Goal: Check status

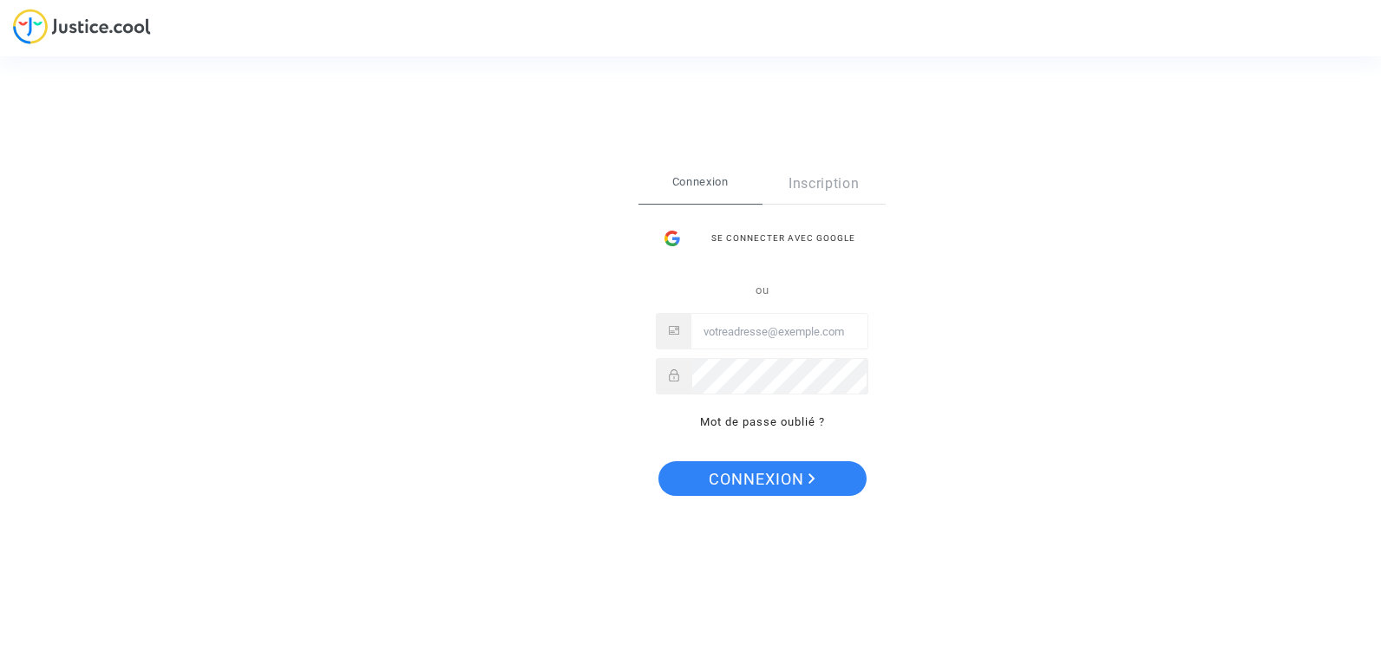
click at [810, 324] on input "Email" at bounding box center [779, 332] width 176 height 35
type input "[EMAIL_ADDRESS][DOMAIN_NAME]"
click at [658, 461] on button "Connexion" at bounding box center [762, 478] width 208 height 35
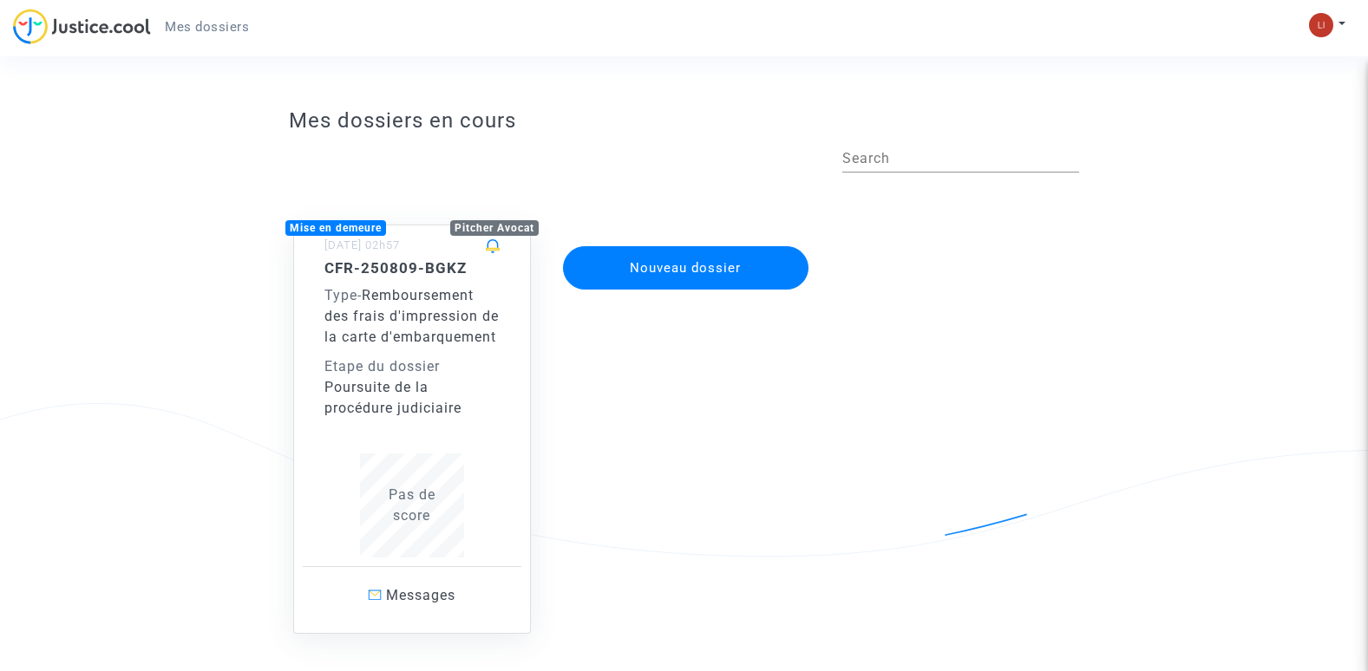
click at [448, 330] on div "Type - Remboursement des frais d'impression de la carte d'embarquement" at bounding box center [411, 316] width 175 height 62
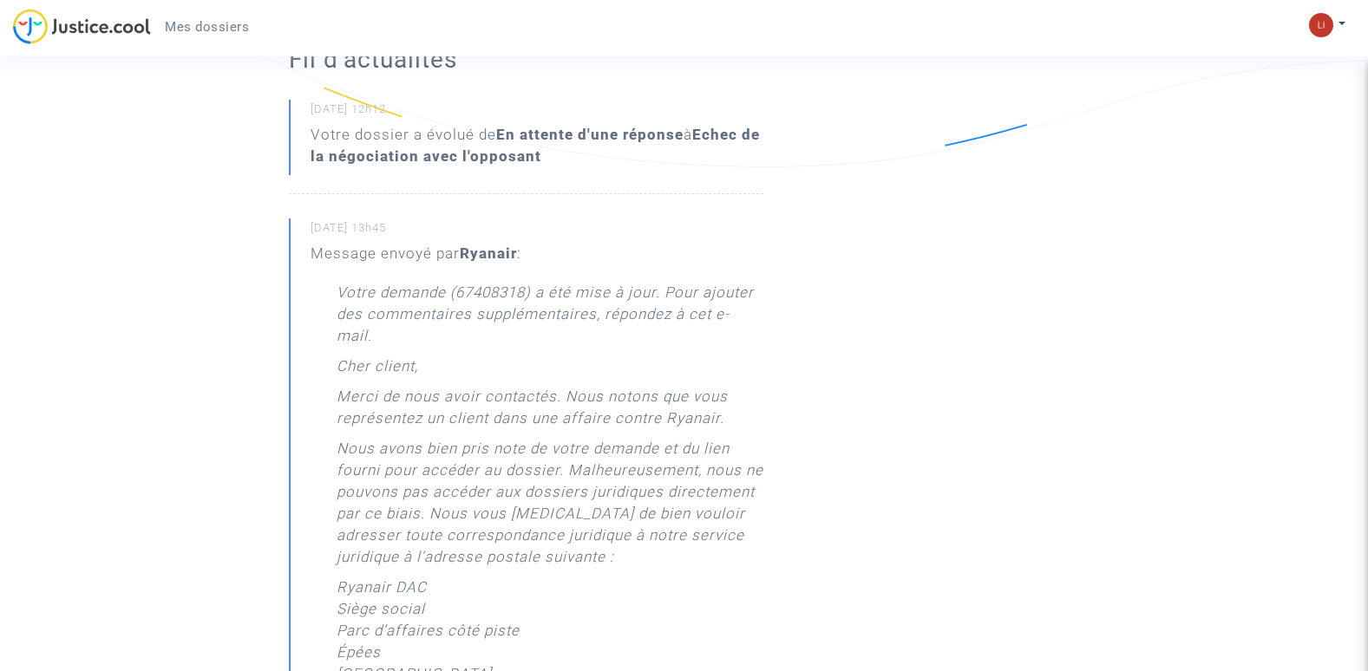
scroll to position [360, 0]
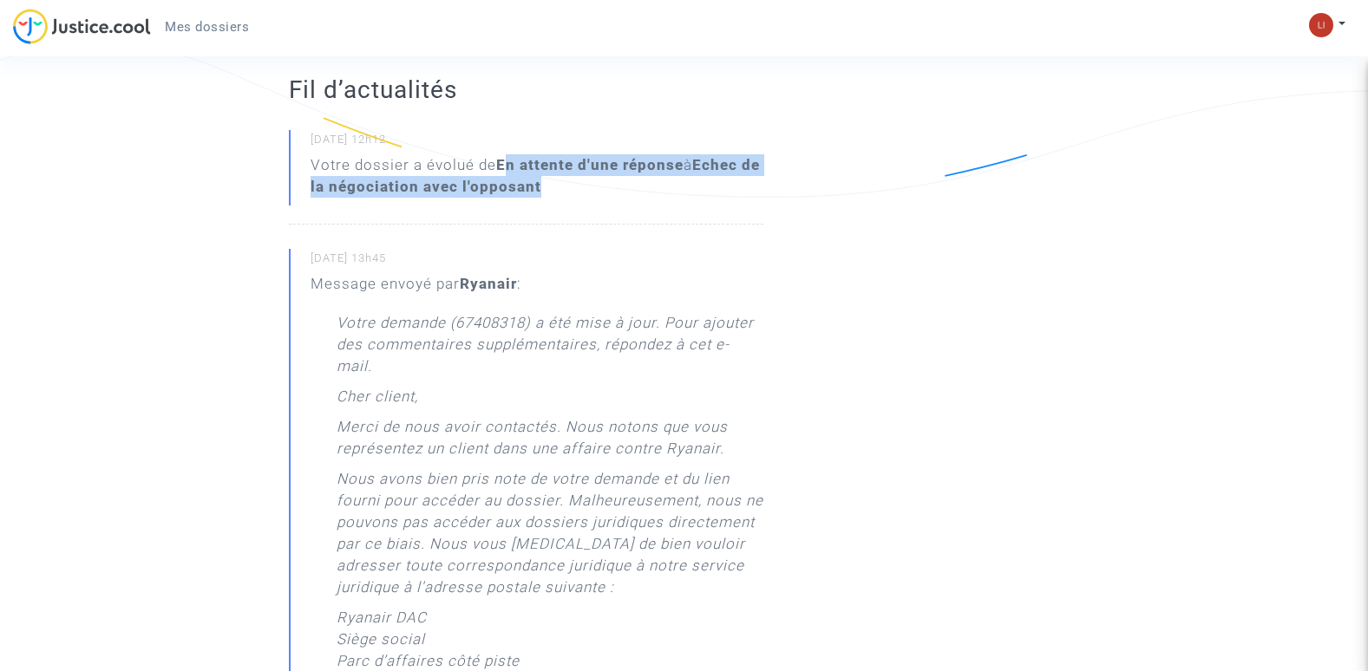
drag, startPoint x: 575, startPoint y: 213, endPoint x: 503, endPoint y: 186, distance: 76.9
click at [503, 186] on div "Votre dossier a évolué de En attente d'une réponse à Echec de la négociation av…" at bounding box center [537, 175] width 453 height 43
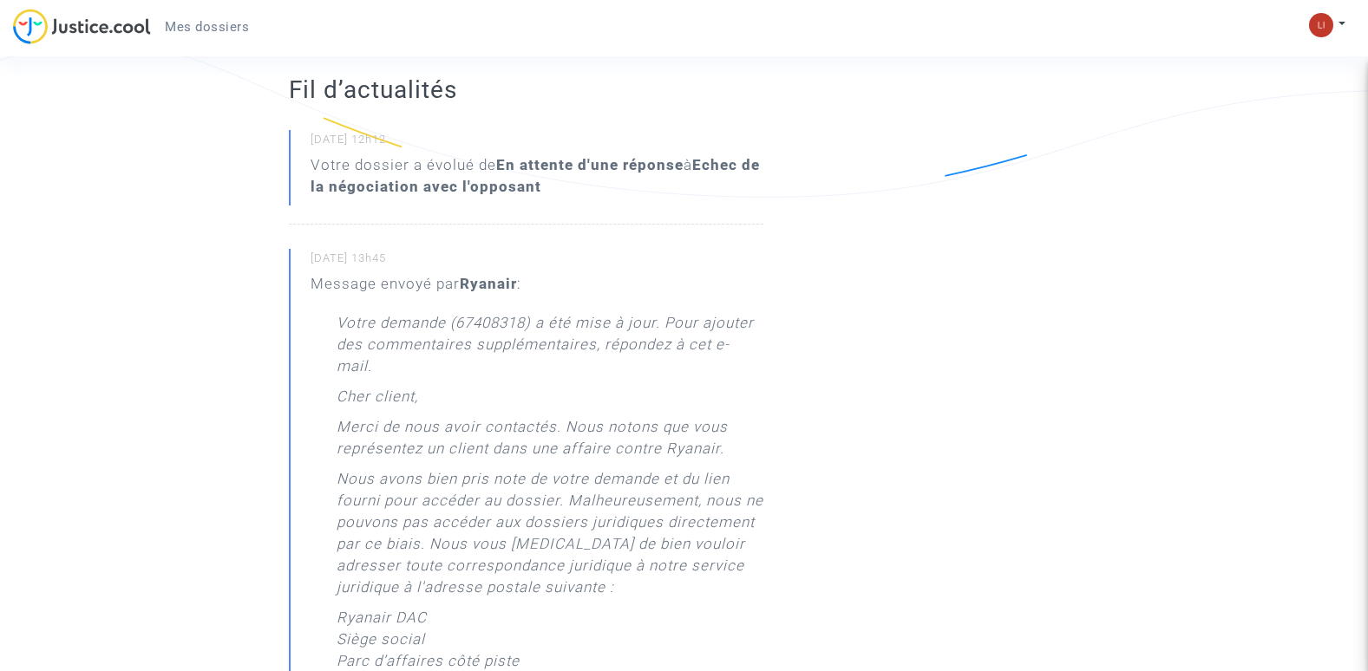
drag, startPoint x: 503, startPoint y: 186, endPoint x: 628, endPoint y: 232, distance: 133.1
click at [628, 225] on div "[DATE] 12h12 Votre dossier a évolué de En attente d'une réponse à Echec de la n…" at bounding box center [526, 177] width 474 height 95
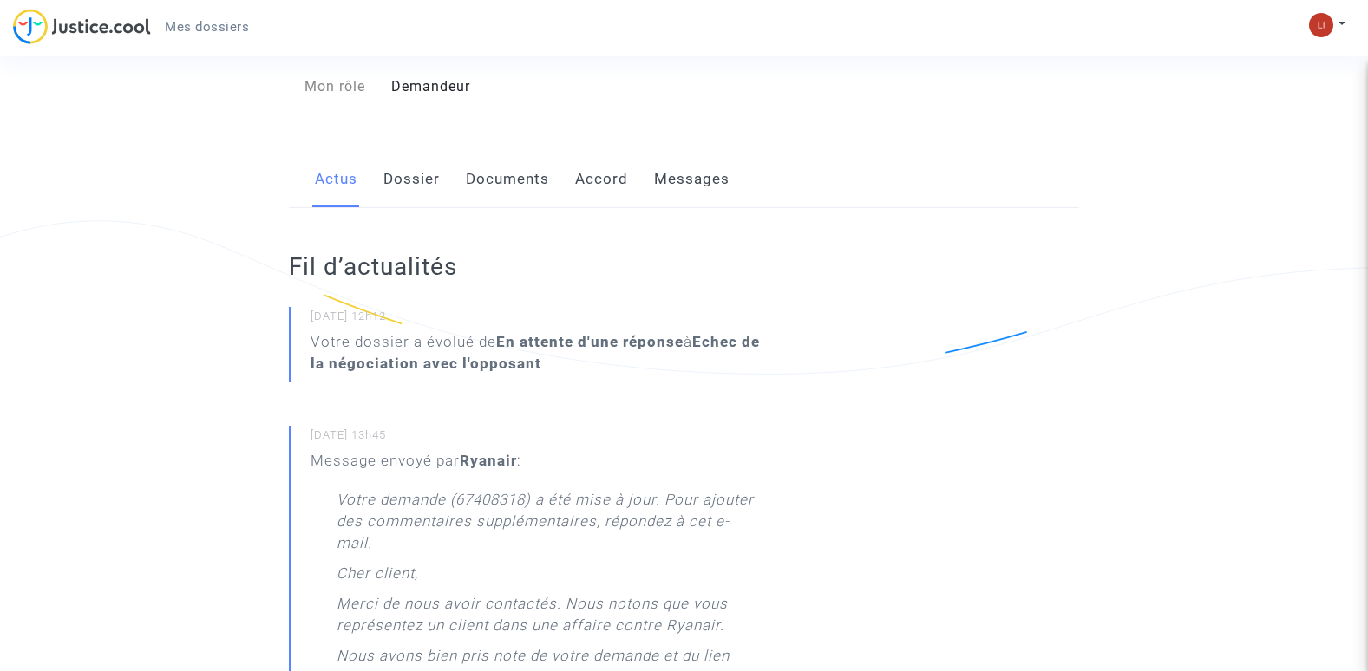
scroll to position [0, 0]
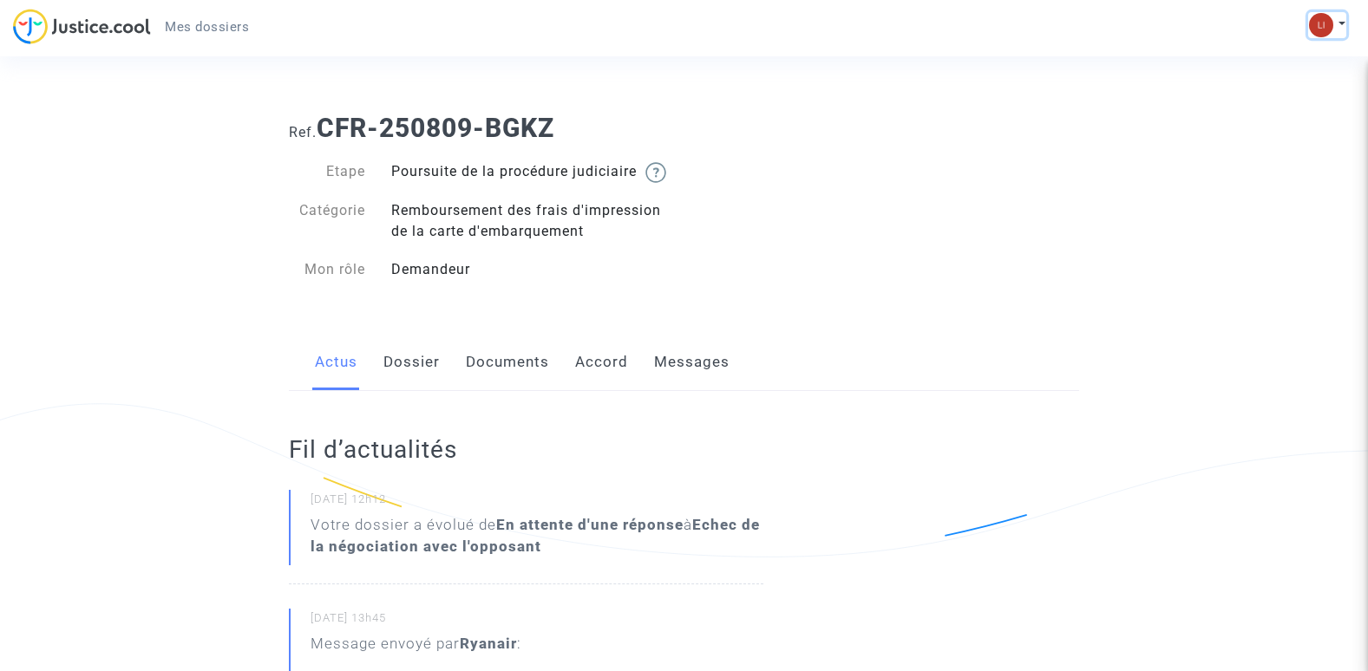
click at [1328, 18] on img at bounding box center [1321, 25] width 24 height 24
click at [202, 34] on span "Mes dossiers" at bounding box center [207, 27] width 84 height 16
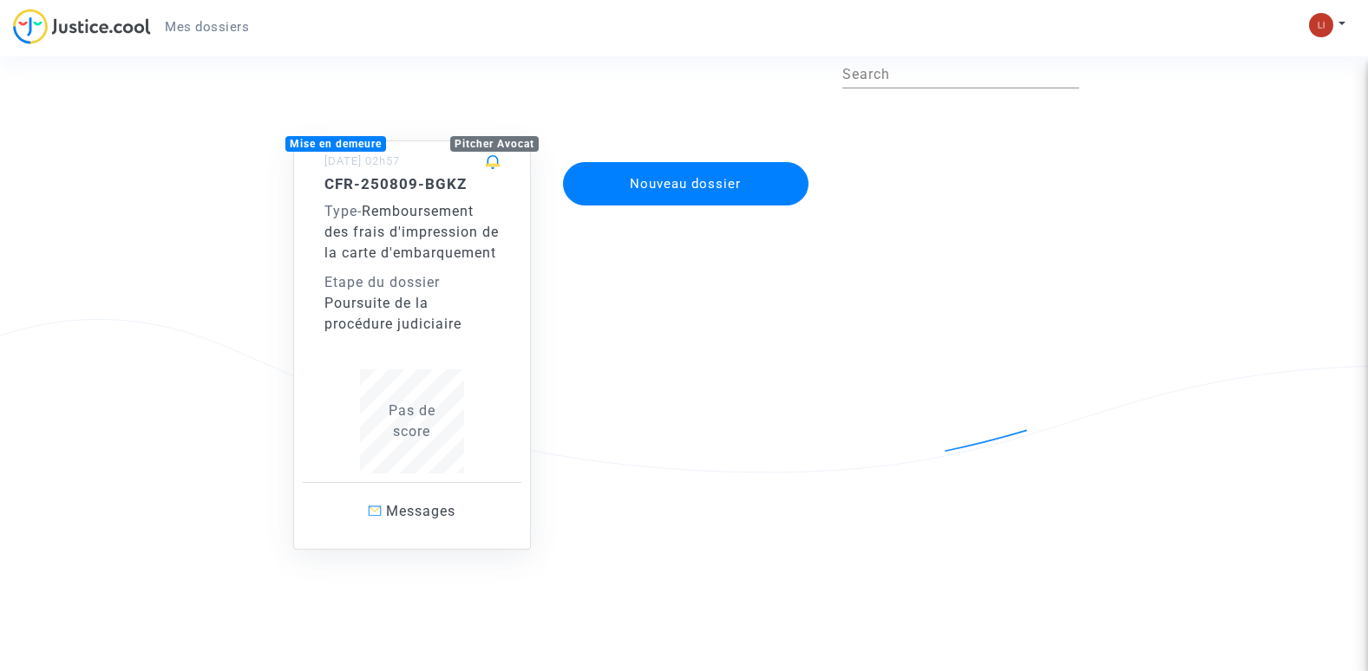
scroll to position [105, 0]
click at [420, 223] on div "Type - Remboursement des frais d'impression de la carte d'embarquement" at bounding box center [411, 232] width 175 height 62
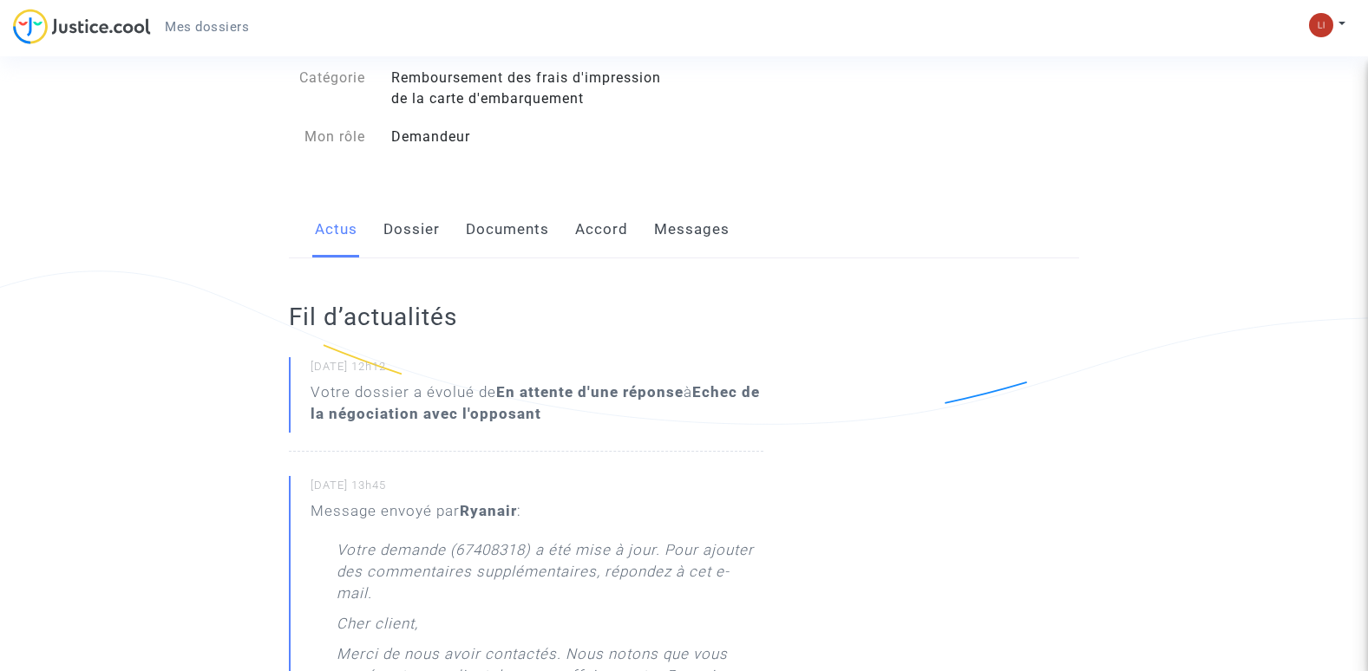
scroll to position [173, 0]
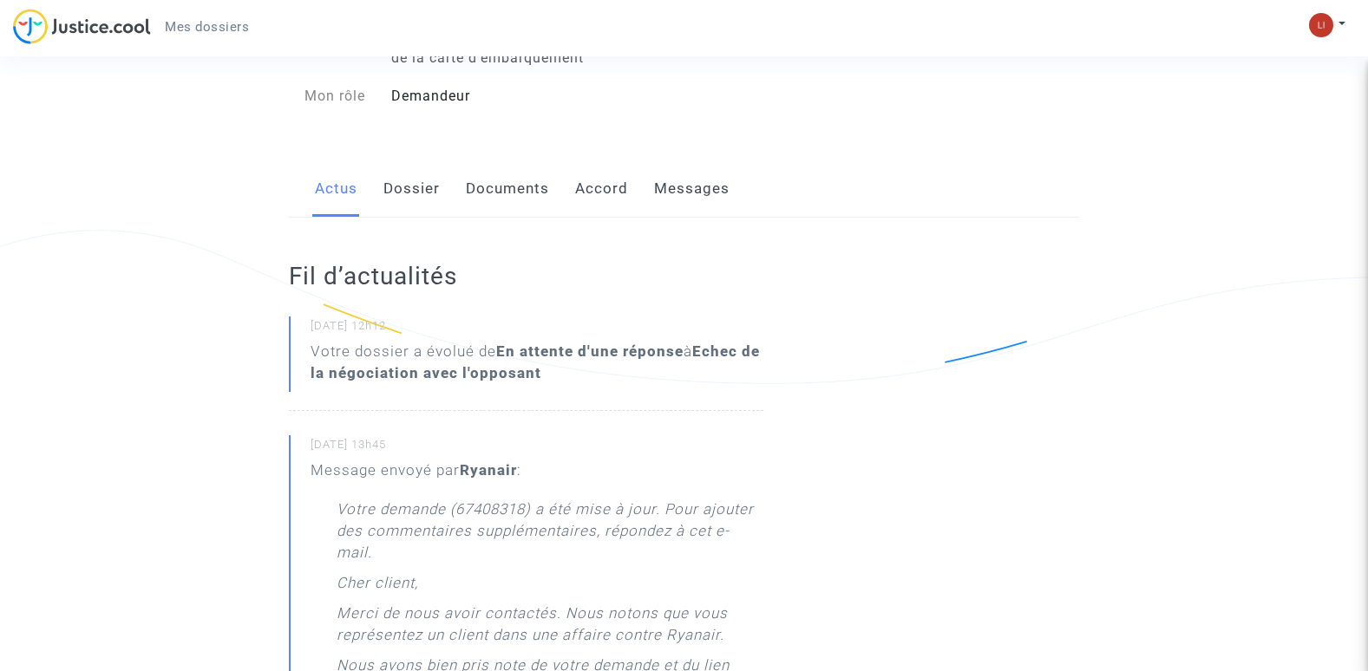
click at [612, 191] on link "Accord" at bounding box center [601, 188] width 53 height 57
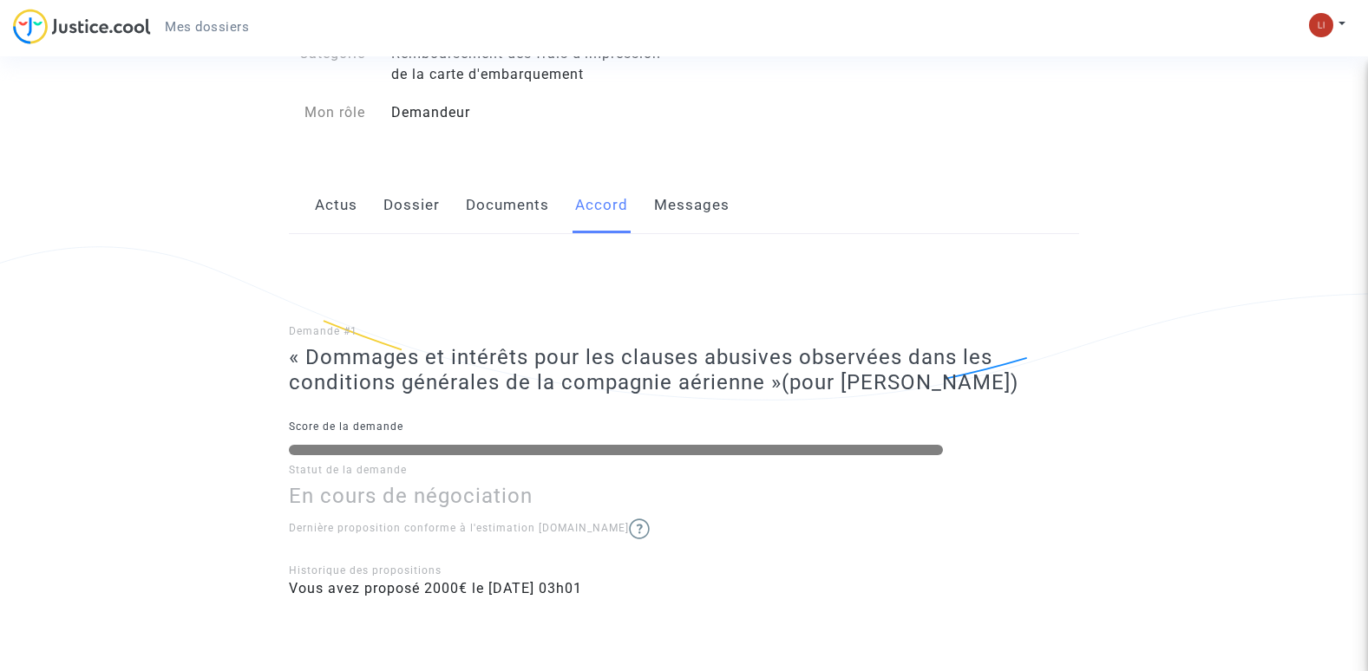
scroll to position [90, 0]
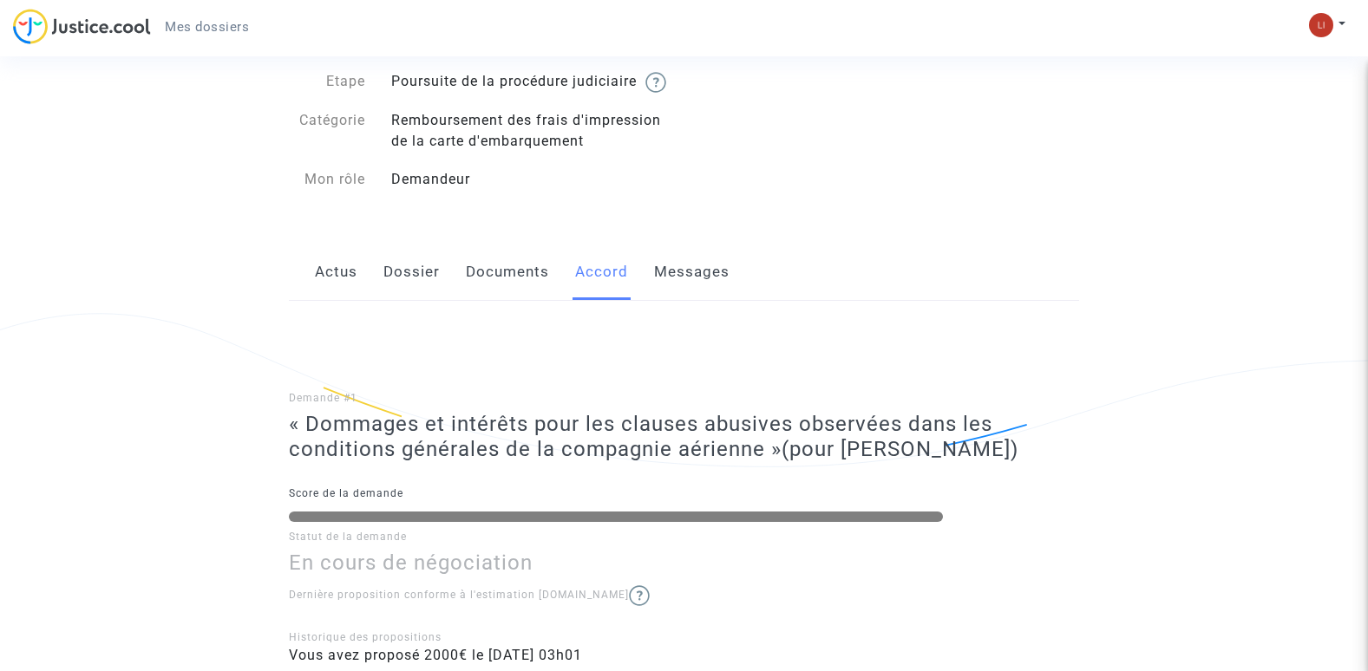
click at [527, 292] on link "Documents" at bounding box center [507, 272] width 83 height 57
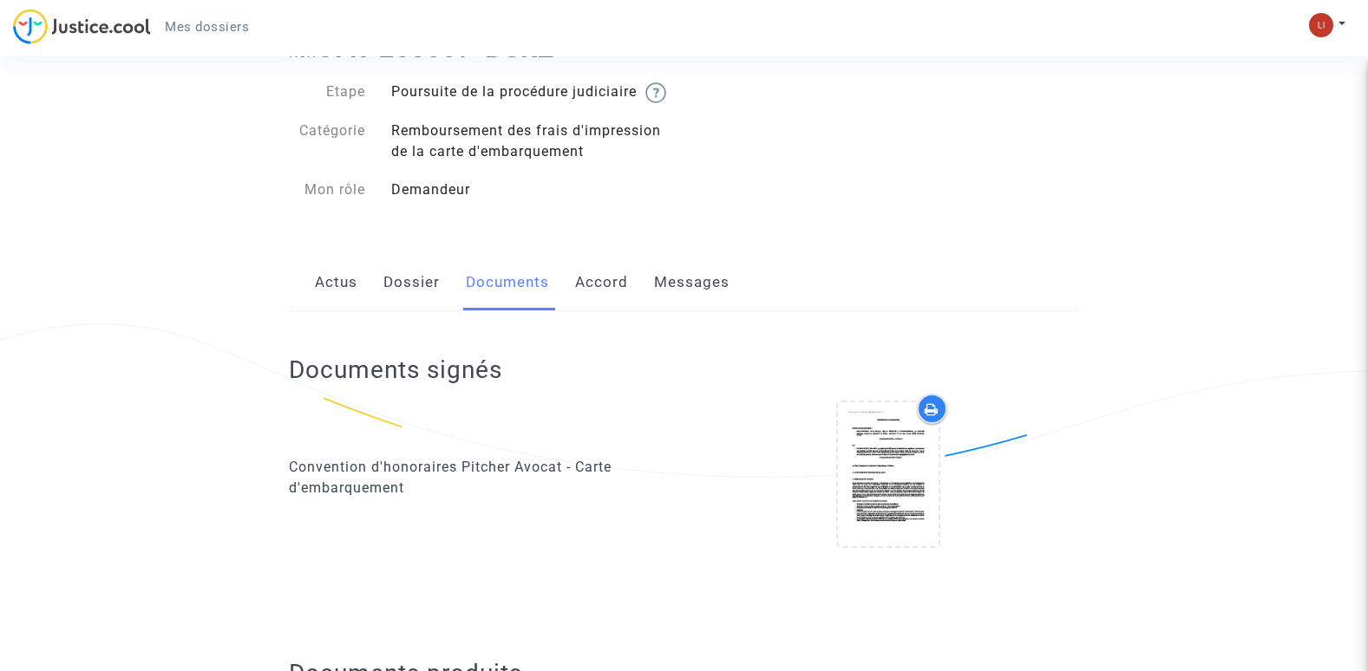
scroll to position [173, 0]
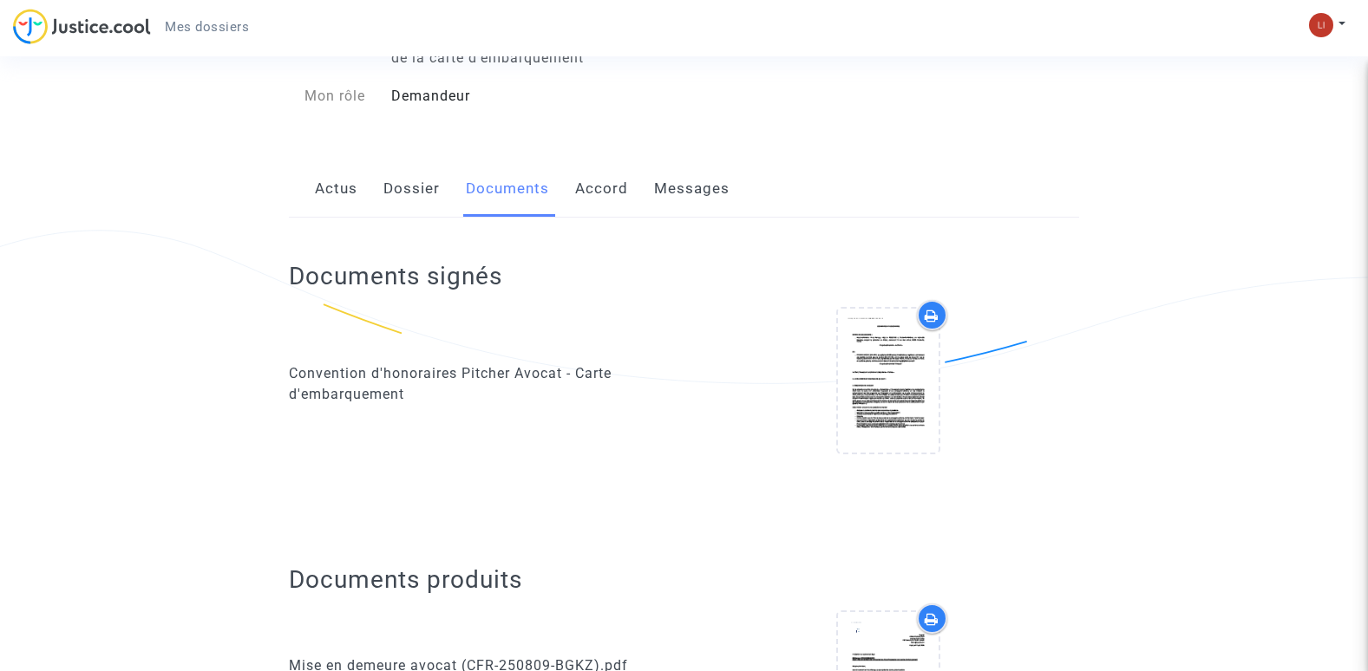
click at [423, 218] on link "Dossier" at bounding box center [411, 188] width 56 height 57
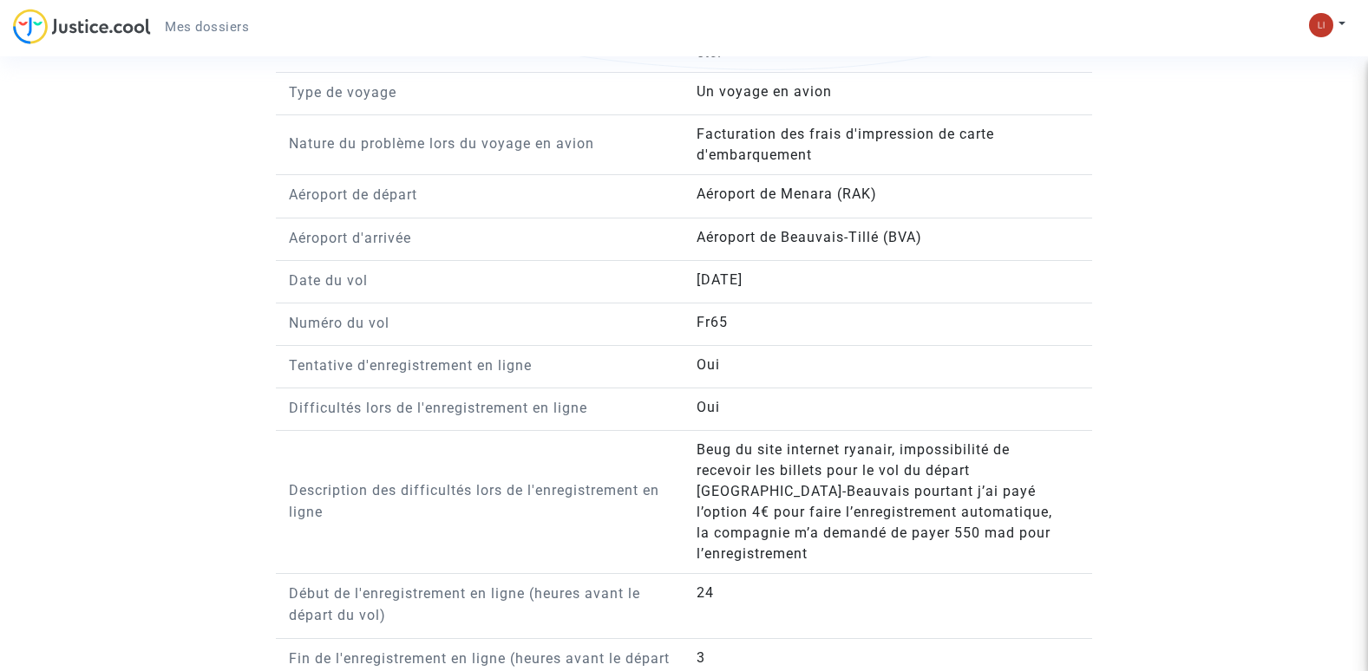
scroll to position [1515, 0]
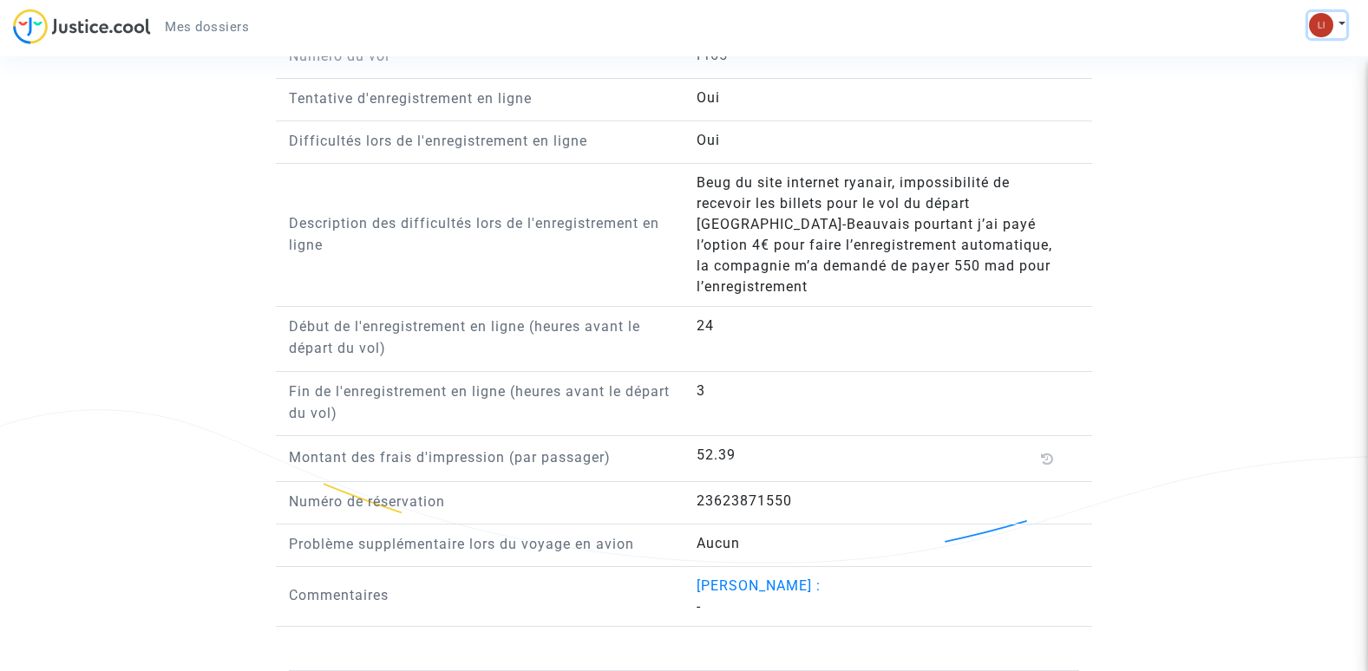
click at [1319, 32] on img at bounding box center [1321, 25] width 24 height 24
click at [1299, 93] on link "Paramètres" at bounding box center [1276, 89] width 137 height 28
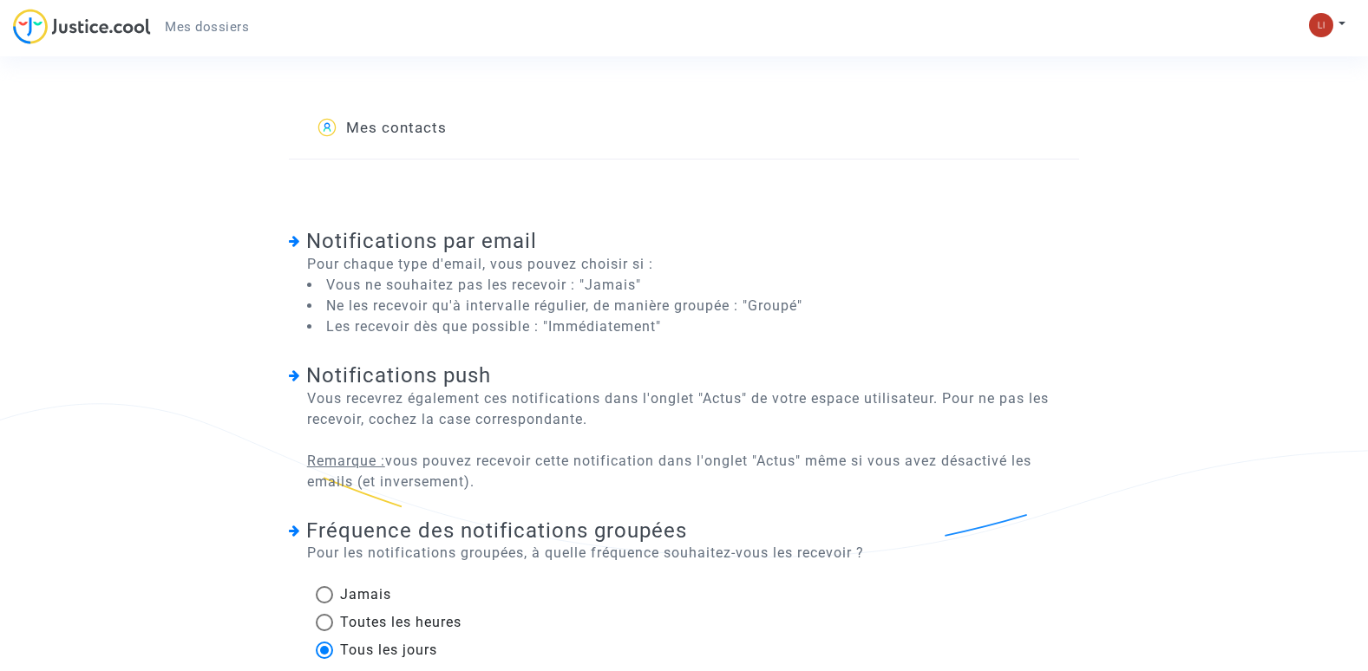
click at [1335, 38] on div "Mon profil Paramètres Déconnexion" at bounding box center [1331, 33] width 47 height 43
click at [1328, 30] on img at bounding box center [1321, 25] width 24 height 24
click at [1294, 65] on link "Mon profil" at bounding box center [1276, 62] width 137 height 28
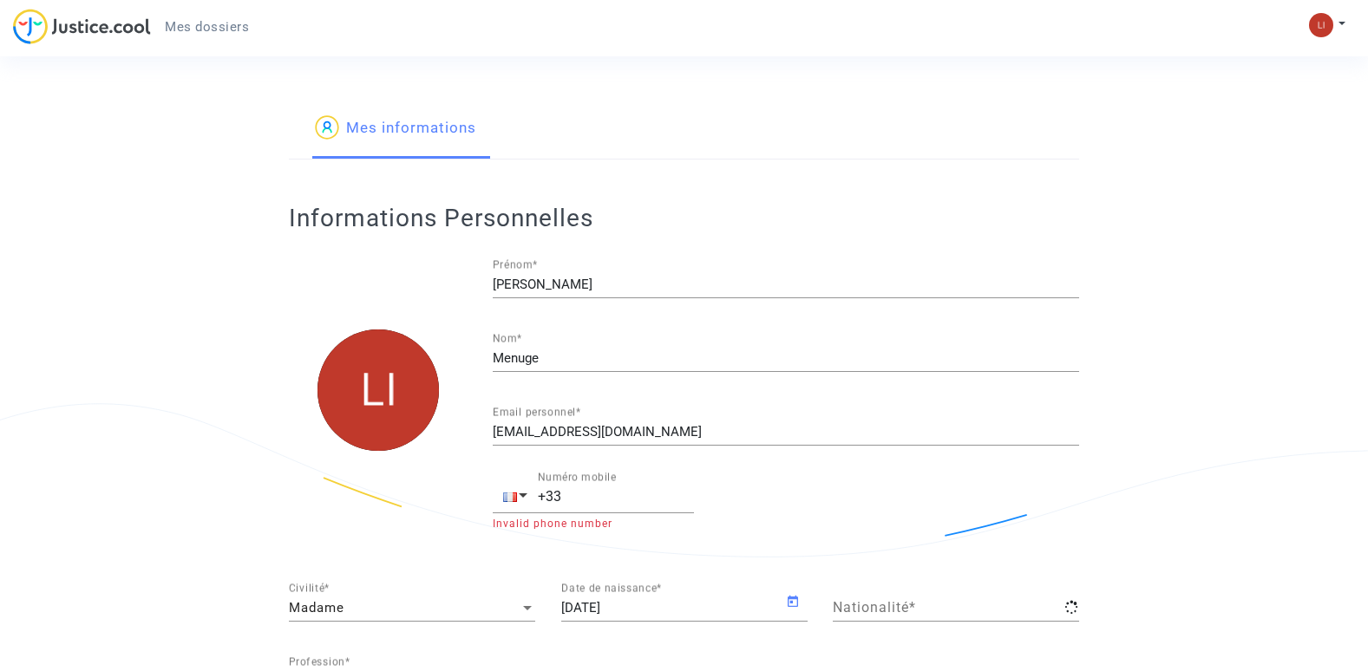
type input "française"
click at [1313, 21] on img at bounding box center [1321, 25] width 24 height 24
click at [1279, 92] on link "Paramètres" at bounding box center [1276, 89] width 137 height 28
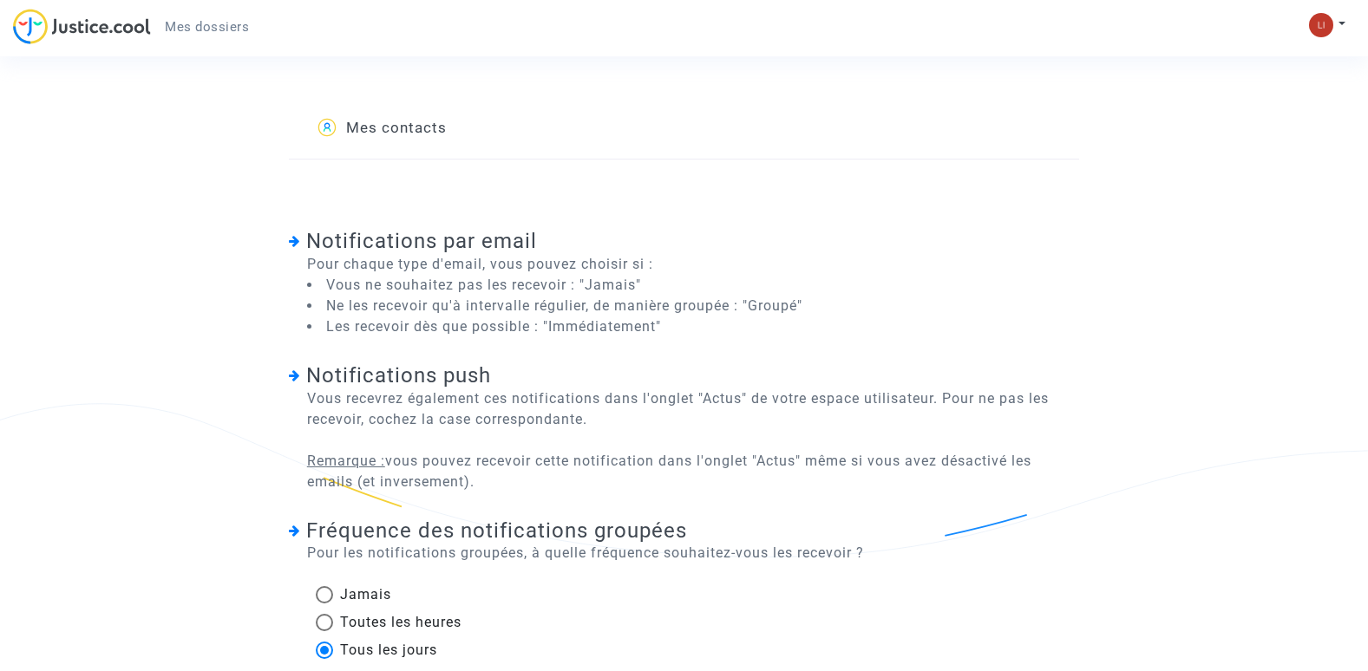
click at [118, 39] on img at bounding box center [82, 27] width 138 height 36
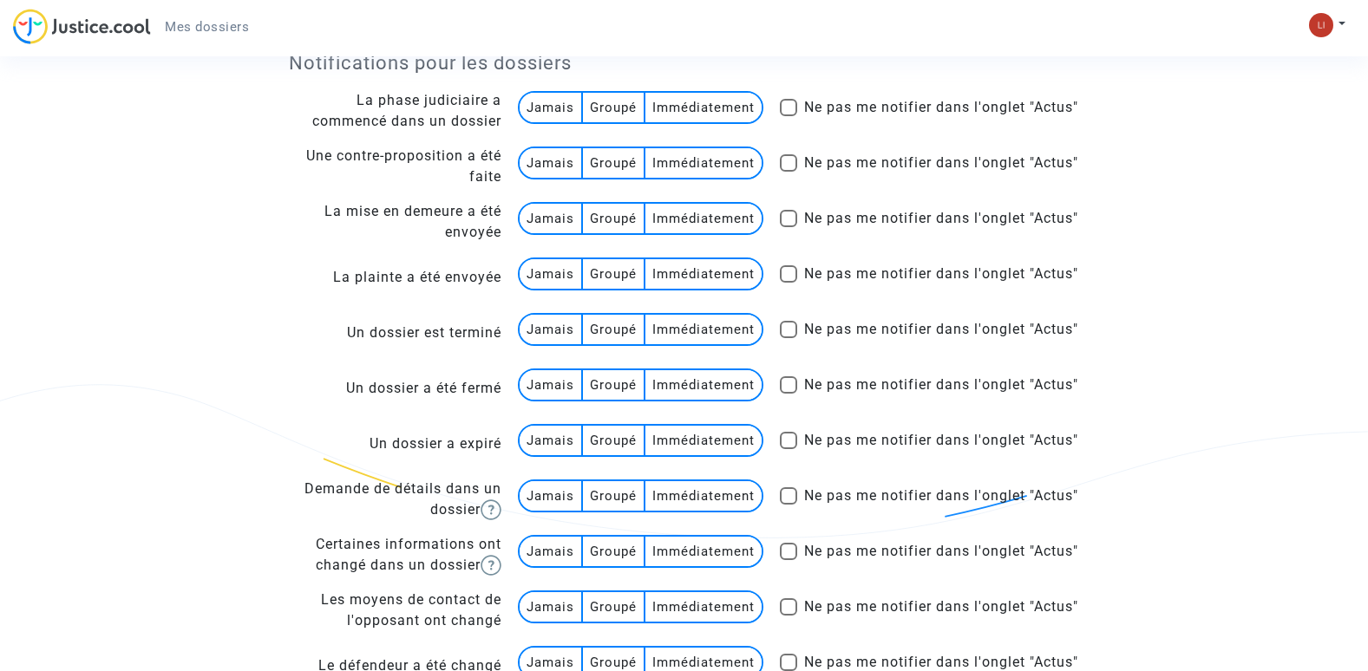
scroll to position [1430, 0]
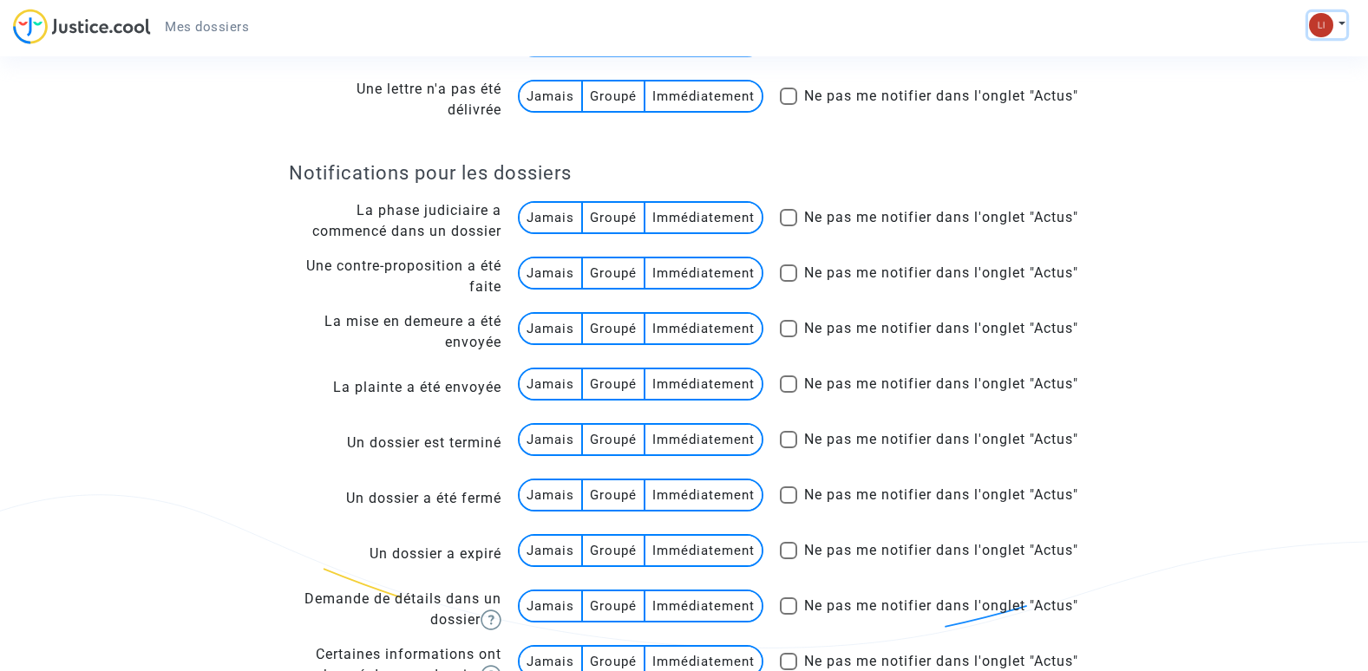
click at [1323, 14] on img at bounding box center [1321, 25] width 24 height 24
click at [1306, 89] on link "Paramètres" at bounding box center [1276, 89] width 137 height 28
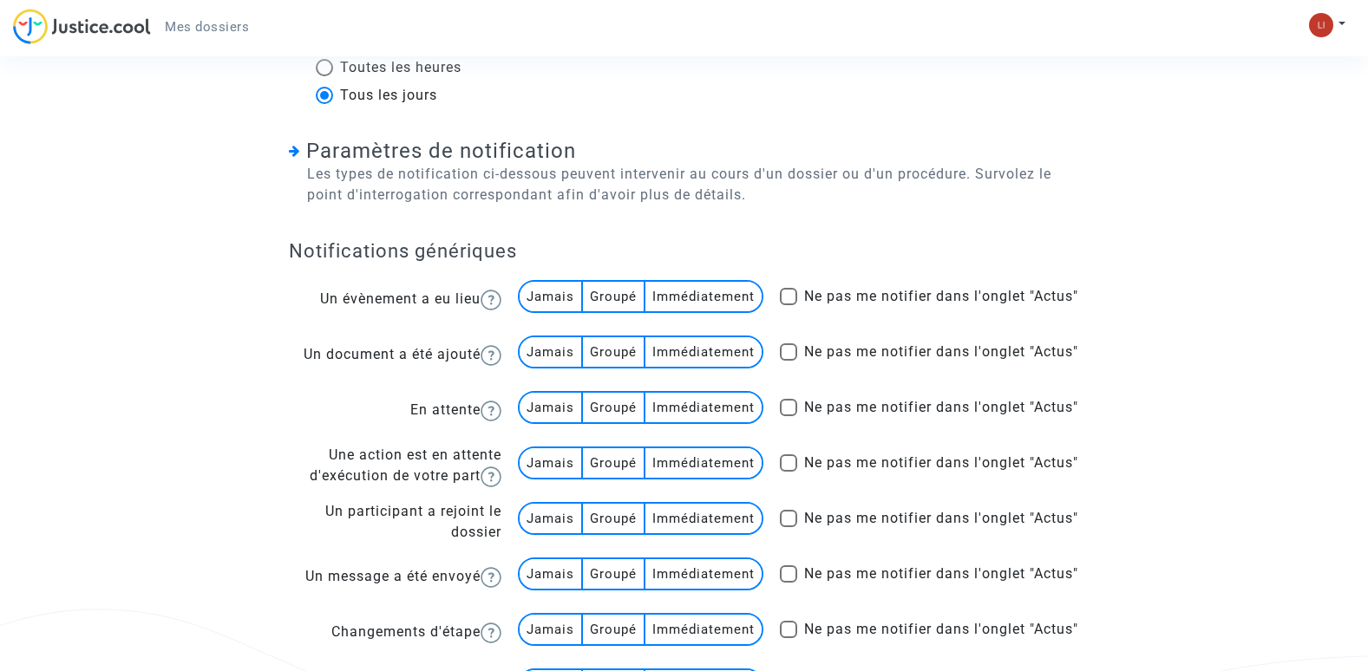
scroll to position [389, 0]
